Goal: Information Seeking & Learning: Find specific fact

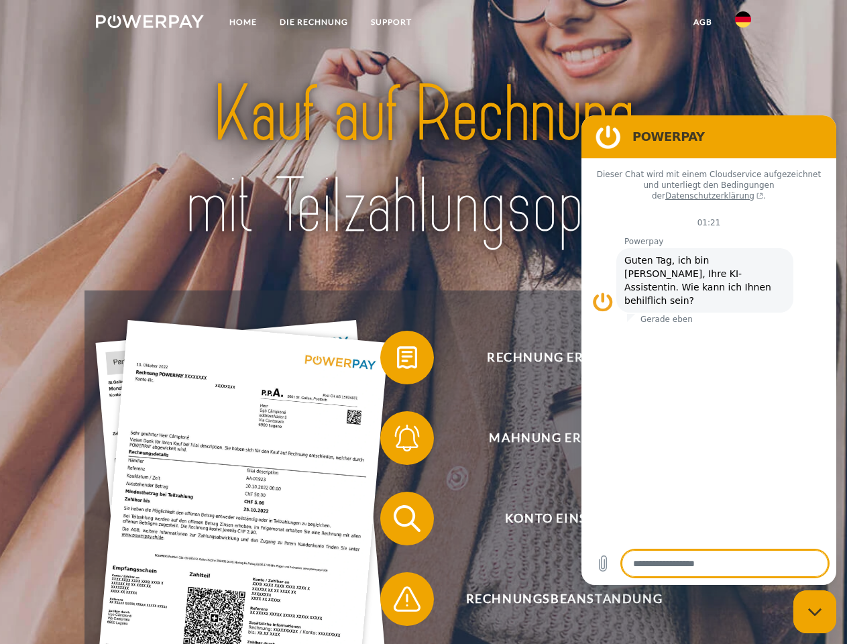
click at [150, 23] on img at bounding box center [150, 21] width 108 height 13
click at [743, 23] on img at bounding box center [743, 19] width 16 height 16
click at [702, 22] on link "agb" at bounding box center [703, 22] width 42 height 24
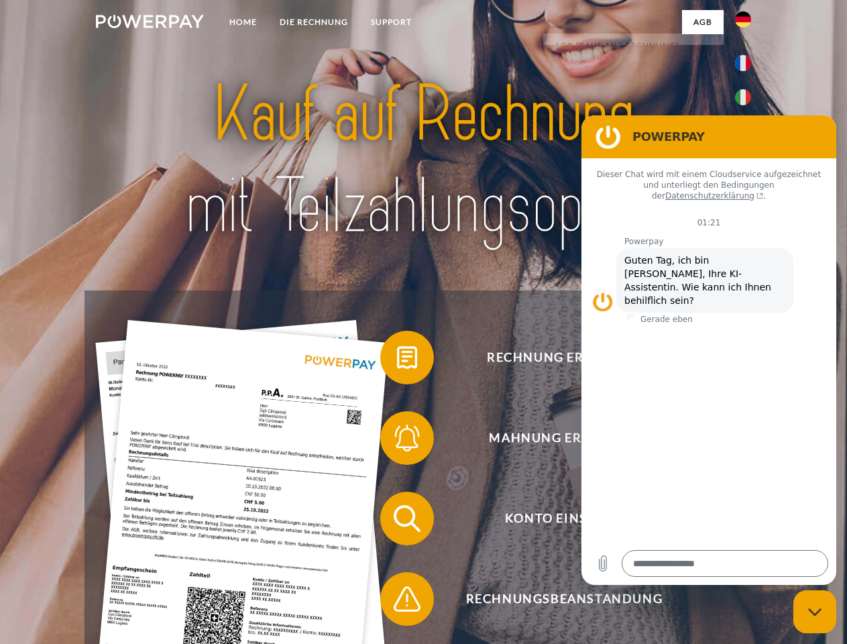
click at [397, 360] on span at bounding box center [387, 357] width 67 height 67
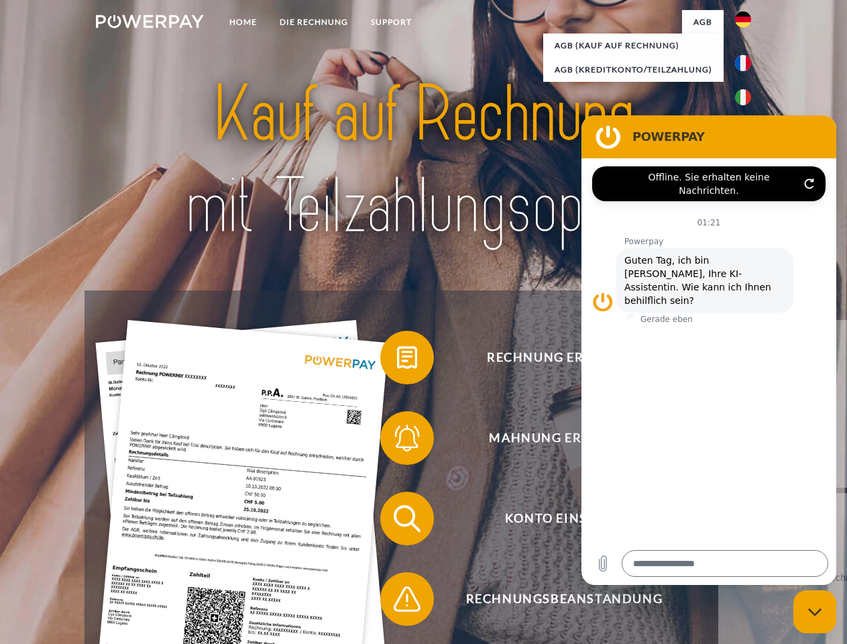
click at [397, 441] on span at bounding box center [387, 438] width 67 height 67
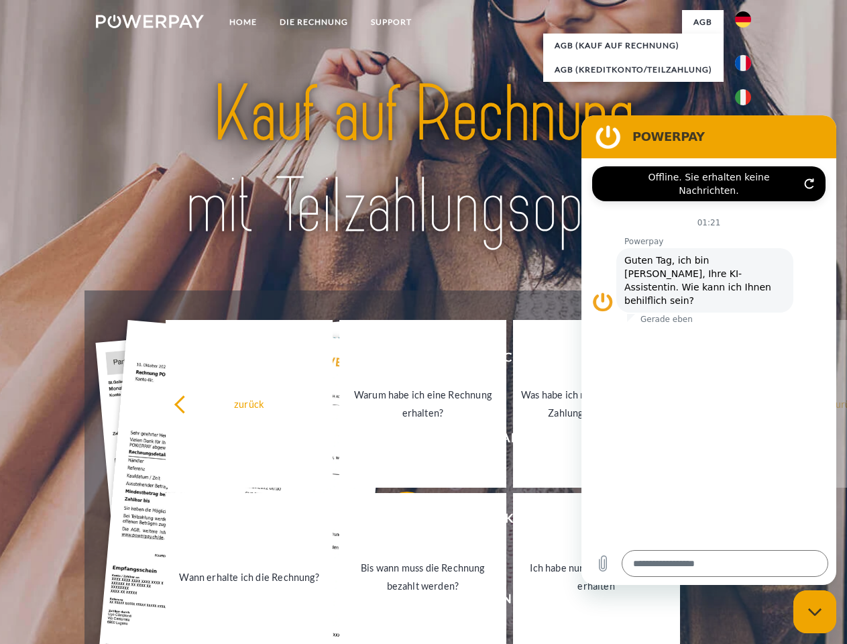
click at [397, 521] on link "Bis wann muss die Rechnung bezahlt werden?" at bounding box center [422, 577] width 167 height 168
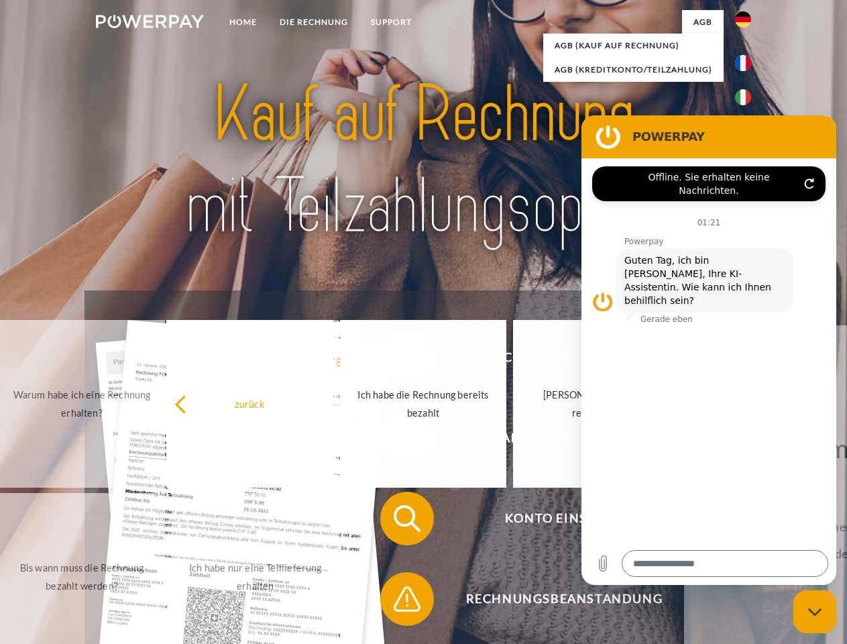
click at [397, 602] on span at bounding box center [387, 599] width 67 height 67
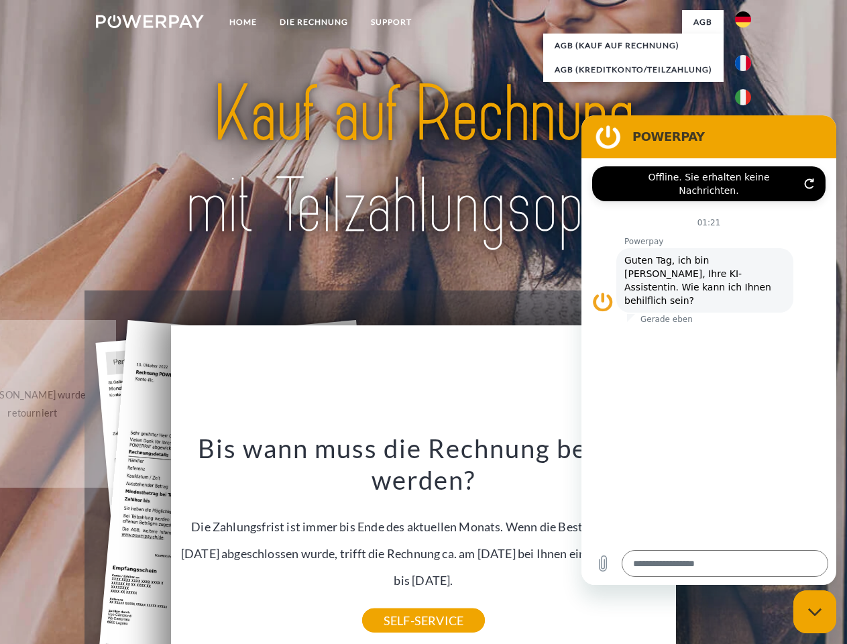
click at [815, 612] on icon "Messaging-Fenster schließen" at bounding box center [815, 612] width 14 height 9
type textarea "*"
